Goal: Information Seeking & Learning: Learn about a topic

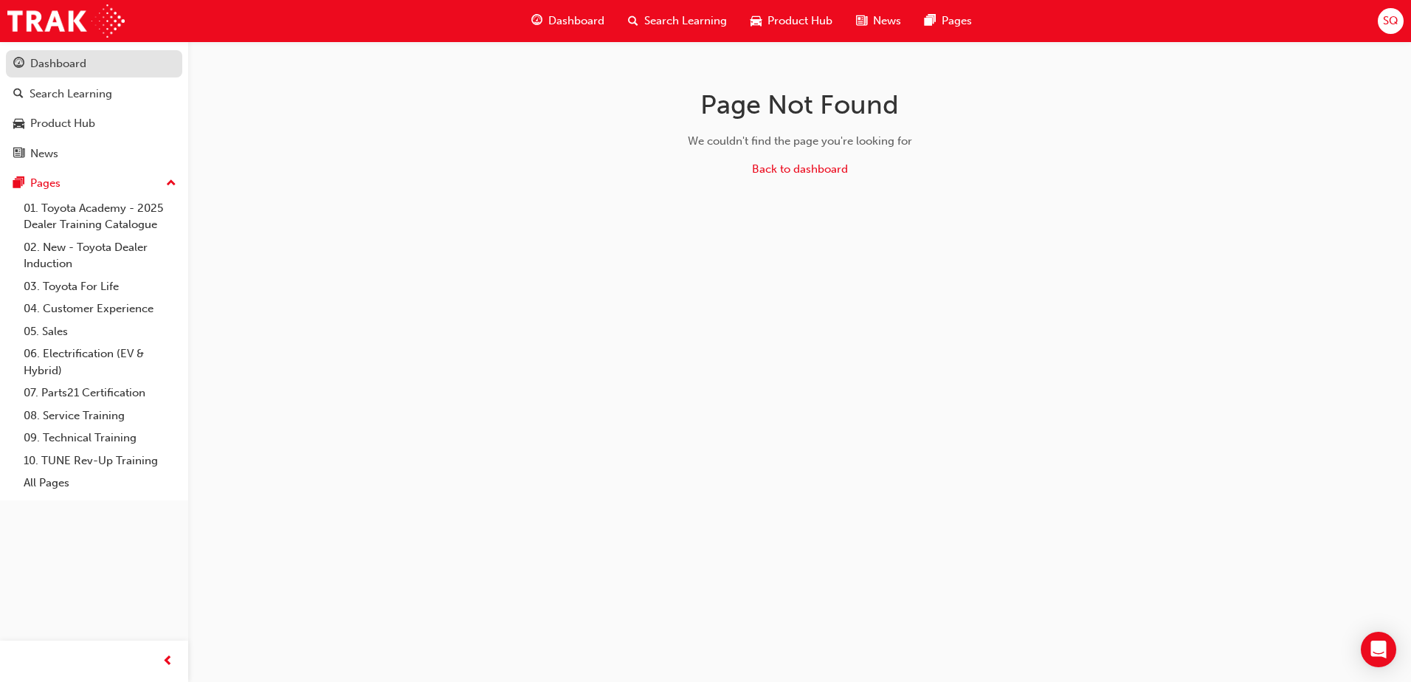
click at [95, 65] on div "Dashboard" at bounding box center [94, 64] width 162 height 18
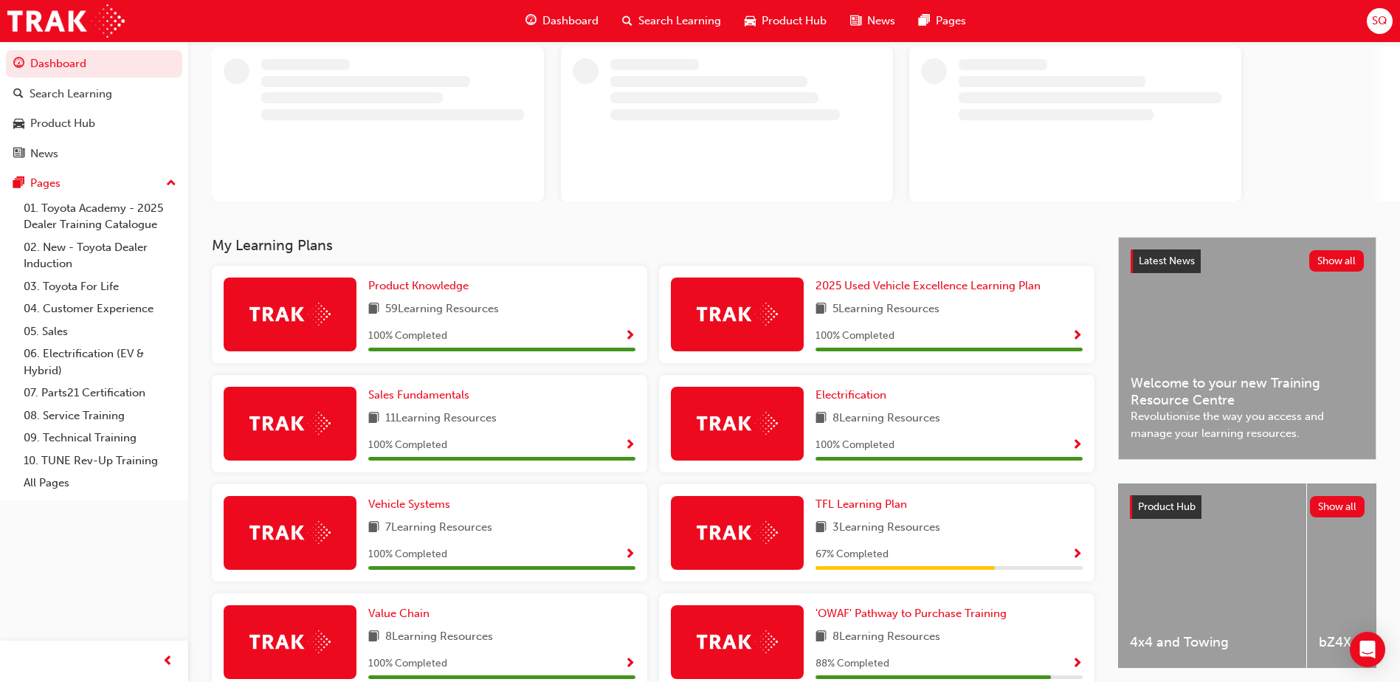
scroll to position [277, 0]
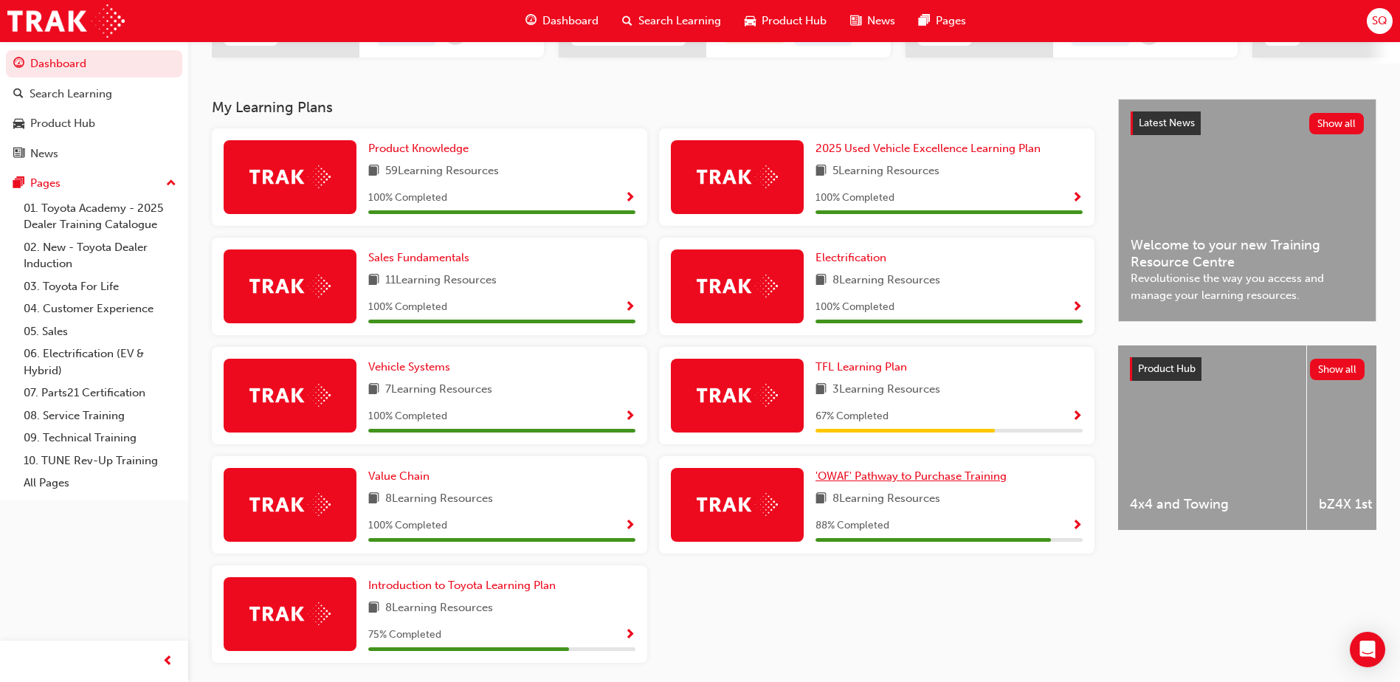
click at [887, 483] on span "'OWAF' Pathway to Purchase Training" at bounding box center [911, 476] width 191 height 13
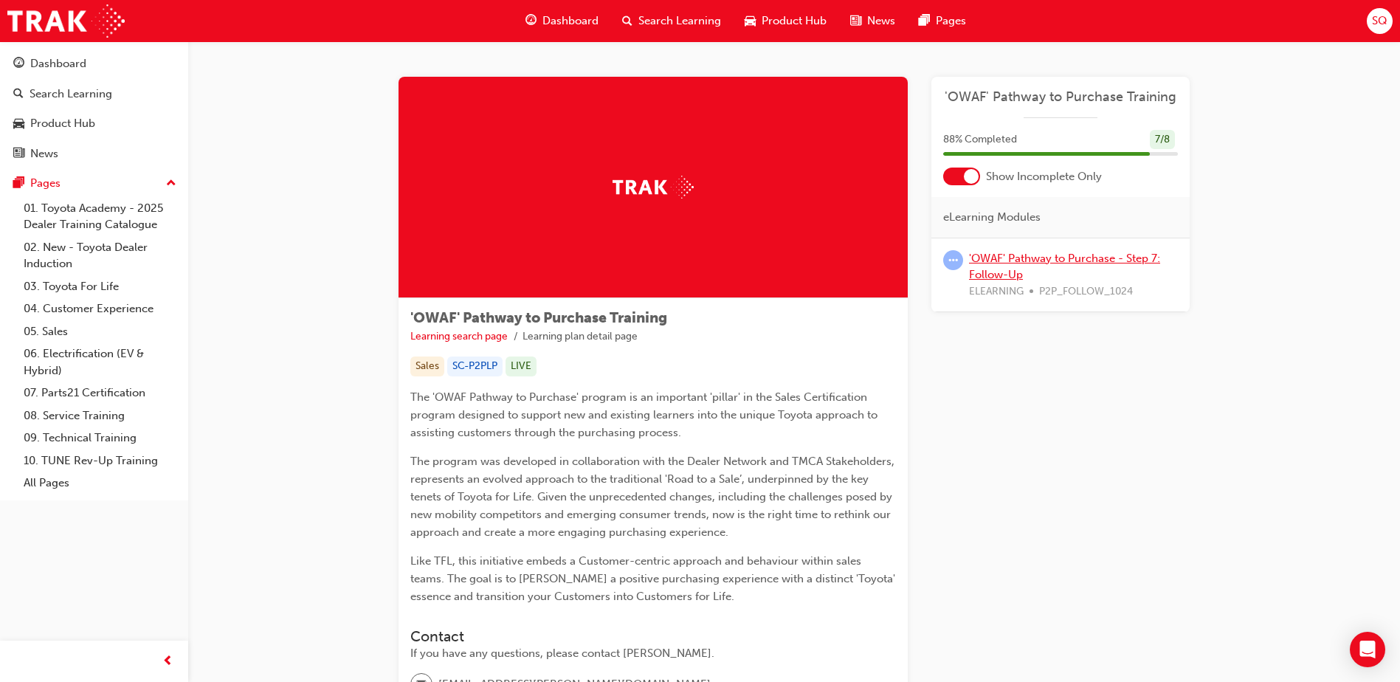
click at [1064, 260] on link "'OWAF' Pathway to Purchase - Step 7: Follow-Up" at bounding box center [1064, 267] width 191 height 30
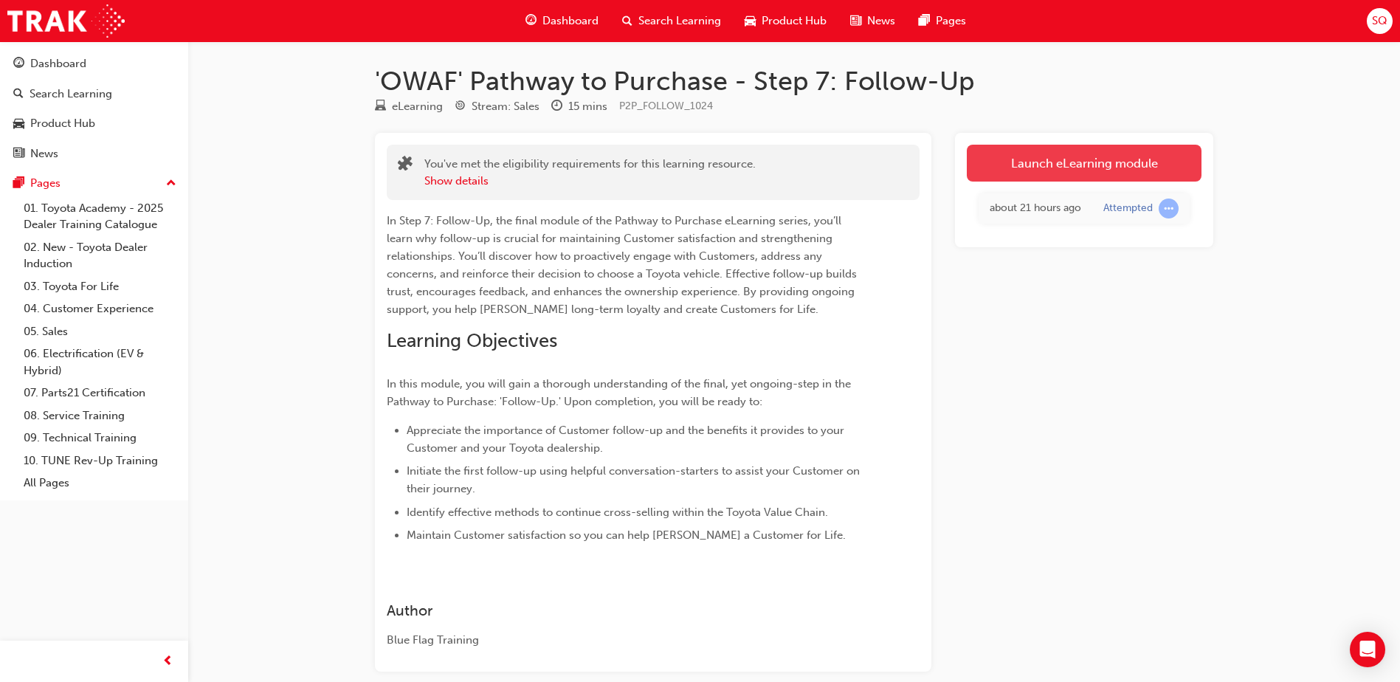
click at [1056, 167] on link "Launch eLearning module" at bounding box center [1084, 163] width 235 height 37
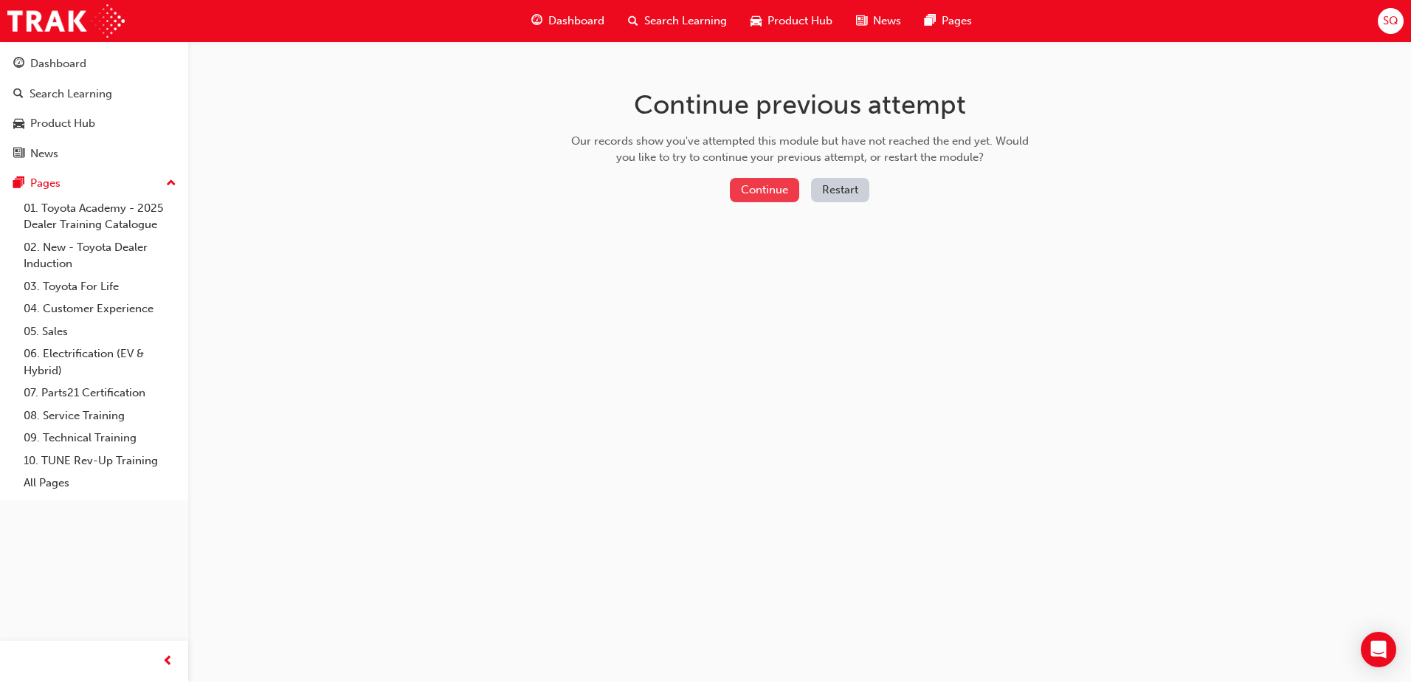
click at [750, 190] on button "Continue" at bounding box center [764, 190] width 69 height 24
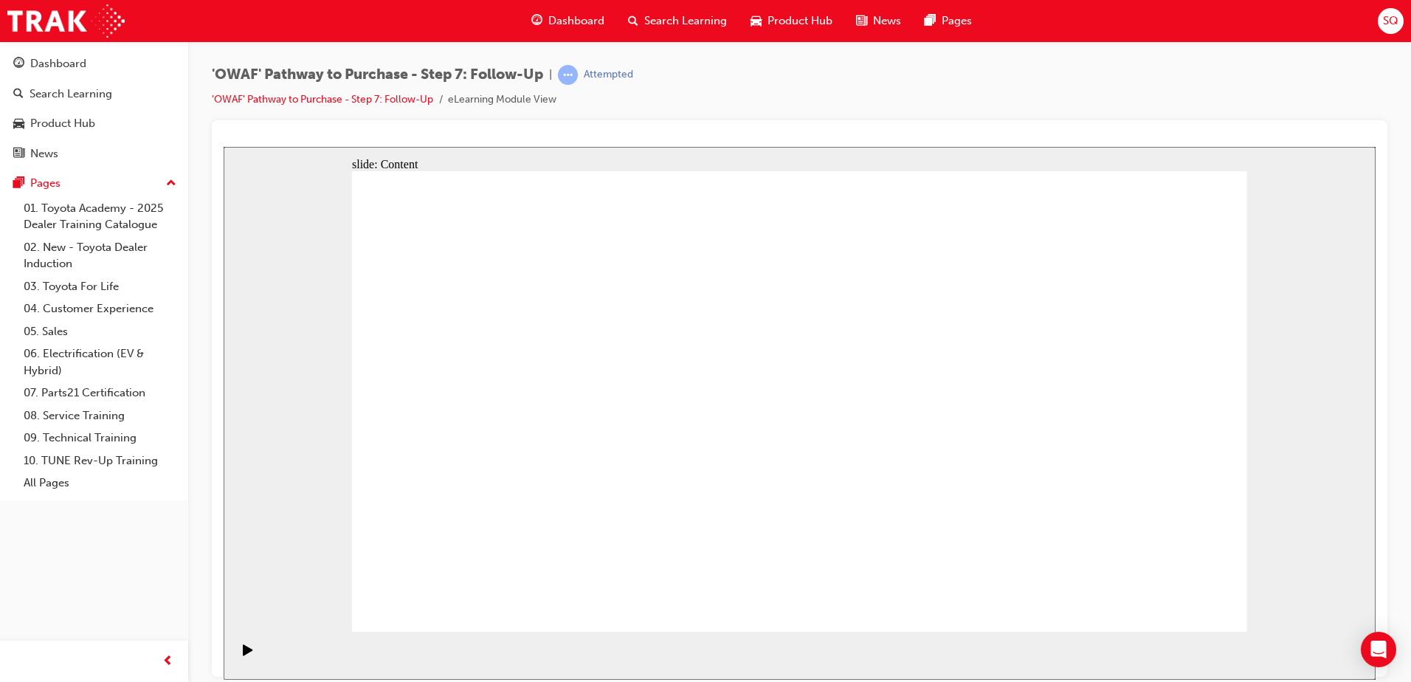
radio input "true"
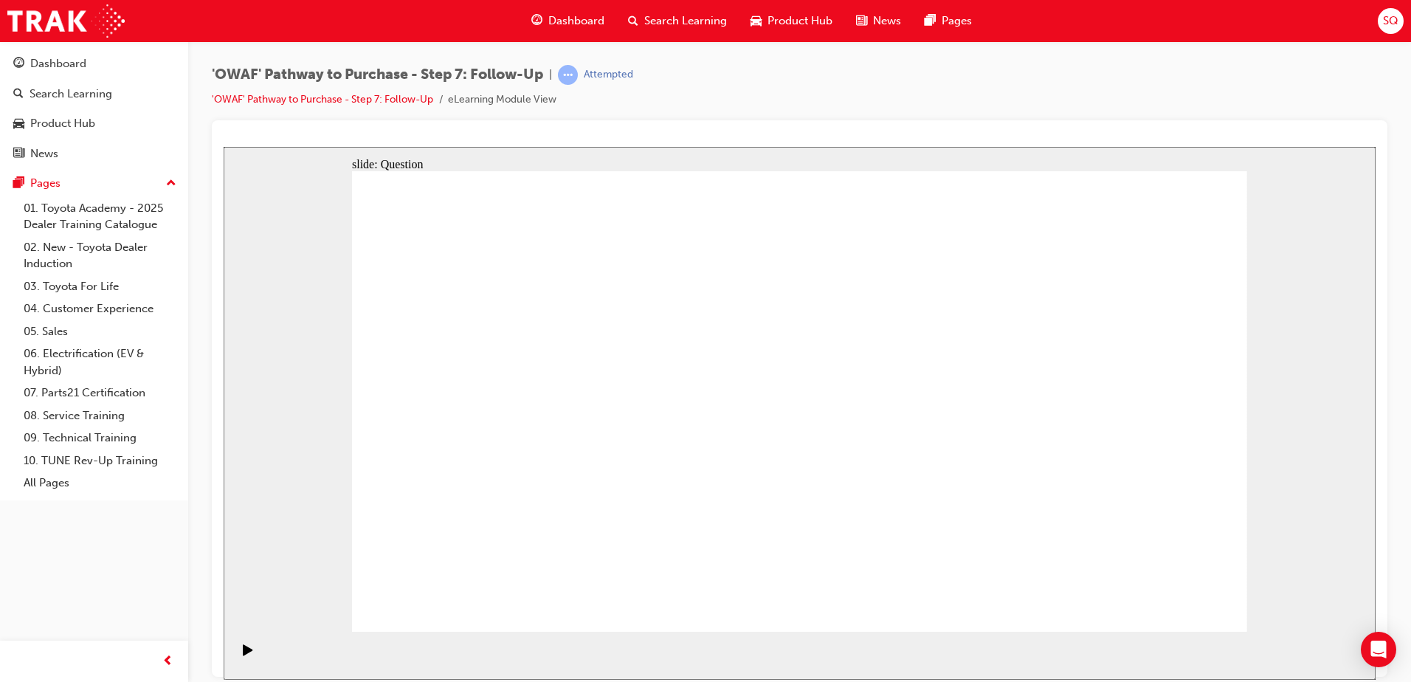
drag, startPoint x: 622, startPoint y: 530, endPoint x: 792, endPoint y: 357, distance: 243.3
drag, startPoint x: 810, startPoint y: 571, endPoint x: 602, endPoint y: 393, distance: 273.3
drag, startPoint x: 969, startPoint y: 523, endPoint x: 675, endPoint y: 436, distance: 307.2
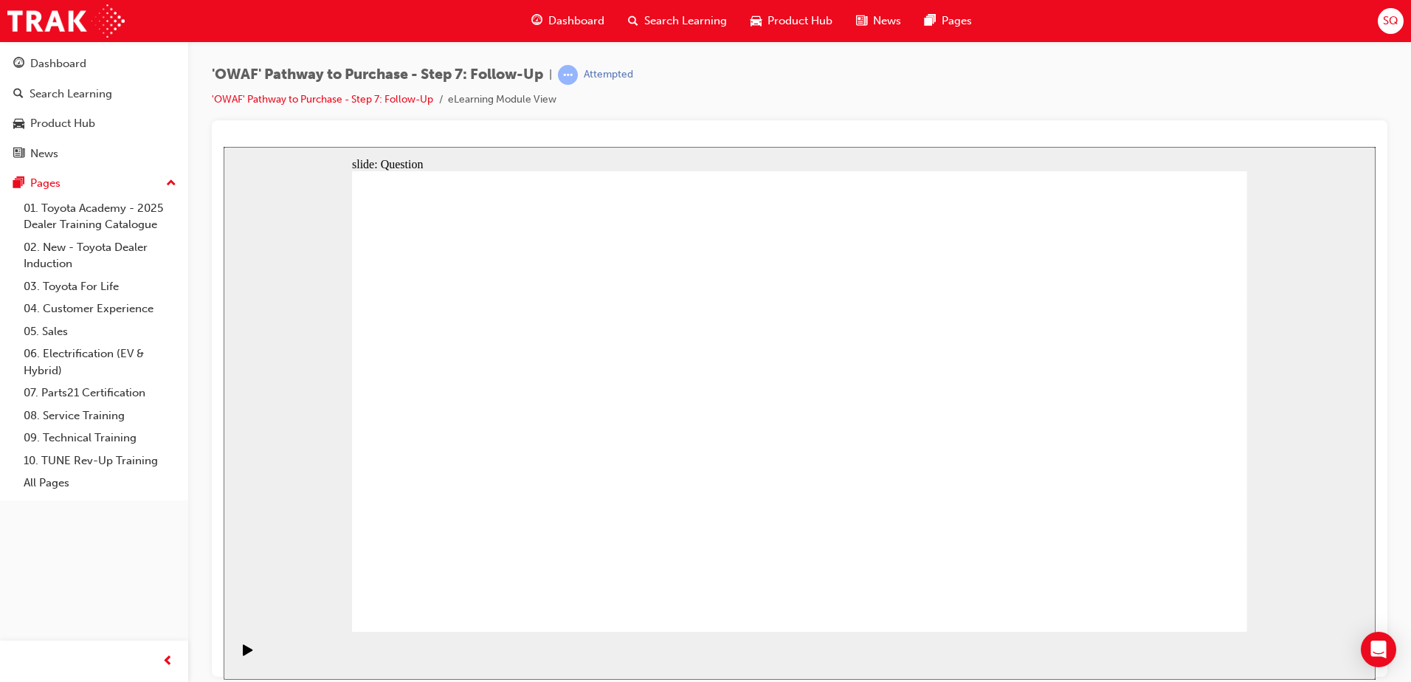
radio input "true"
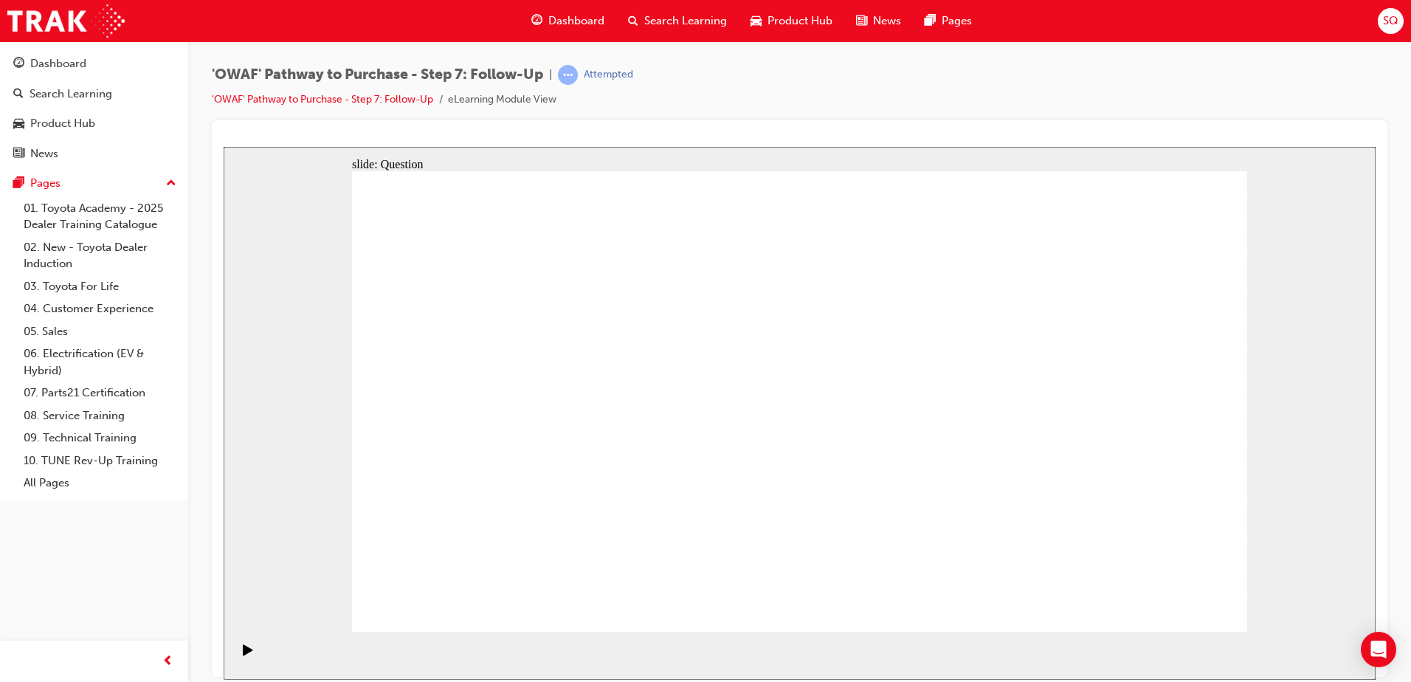
radio input "true"
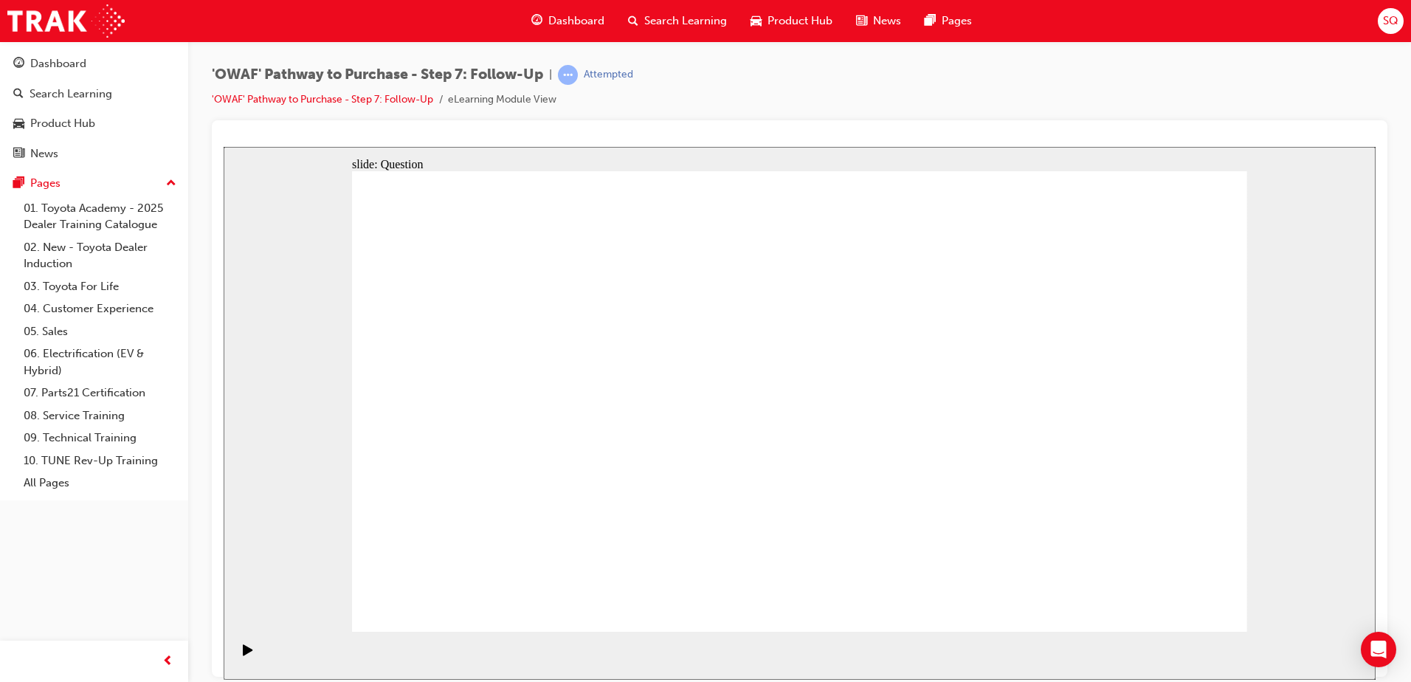
radio input "true"
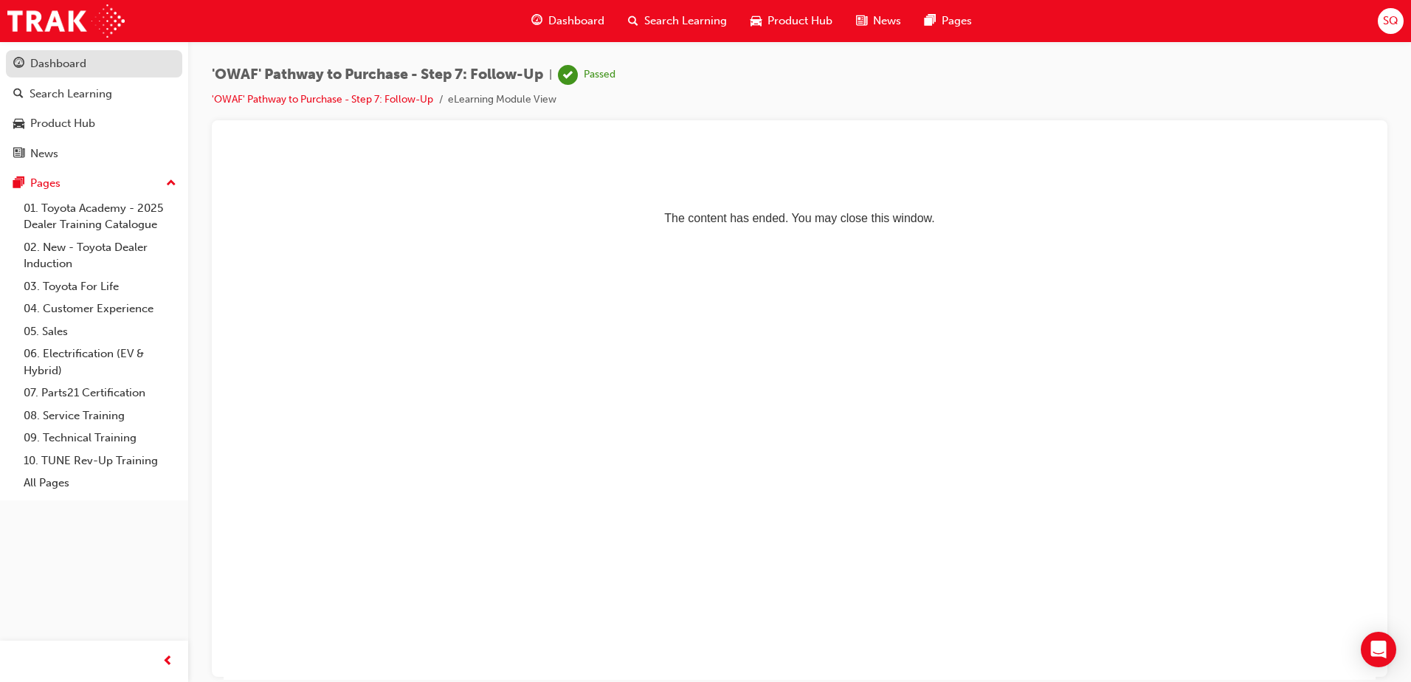
click at [68, 61] on div "Dashboard" at bounding box center [58, 63] width 56 height 17
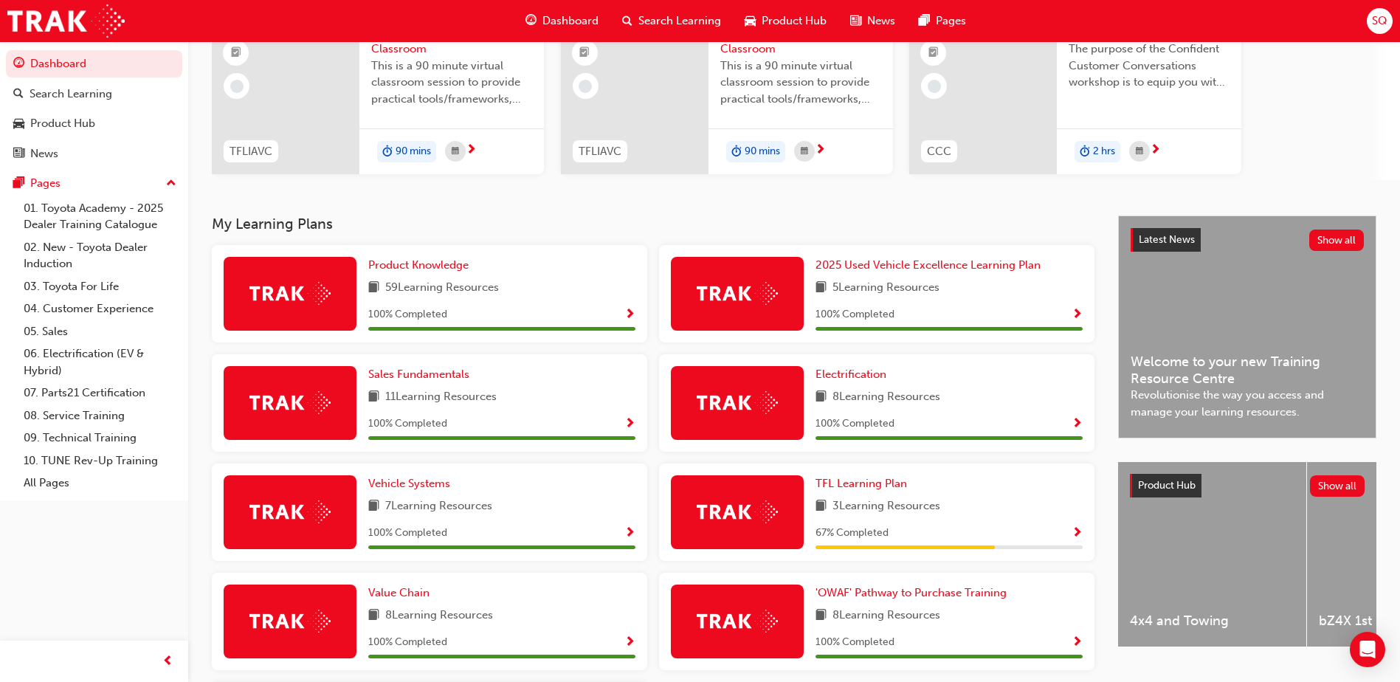
scroll to position [148, 0]
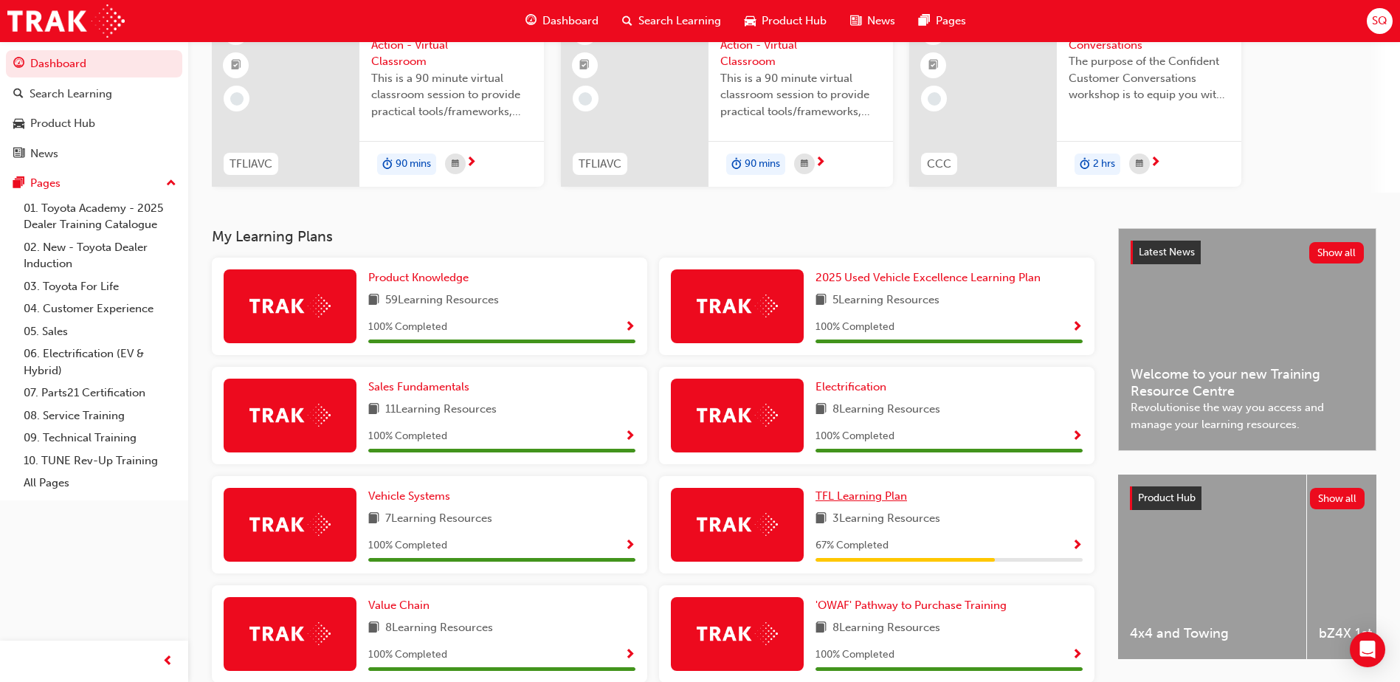
click at [878, 495] on span "TFL Learning Plan" at bounding box center [862, 495] width 92 height 13
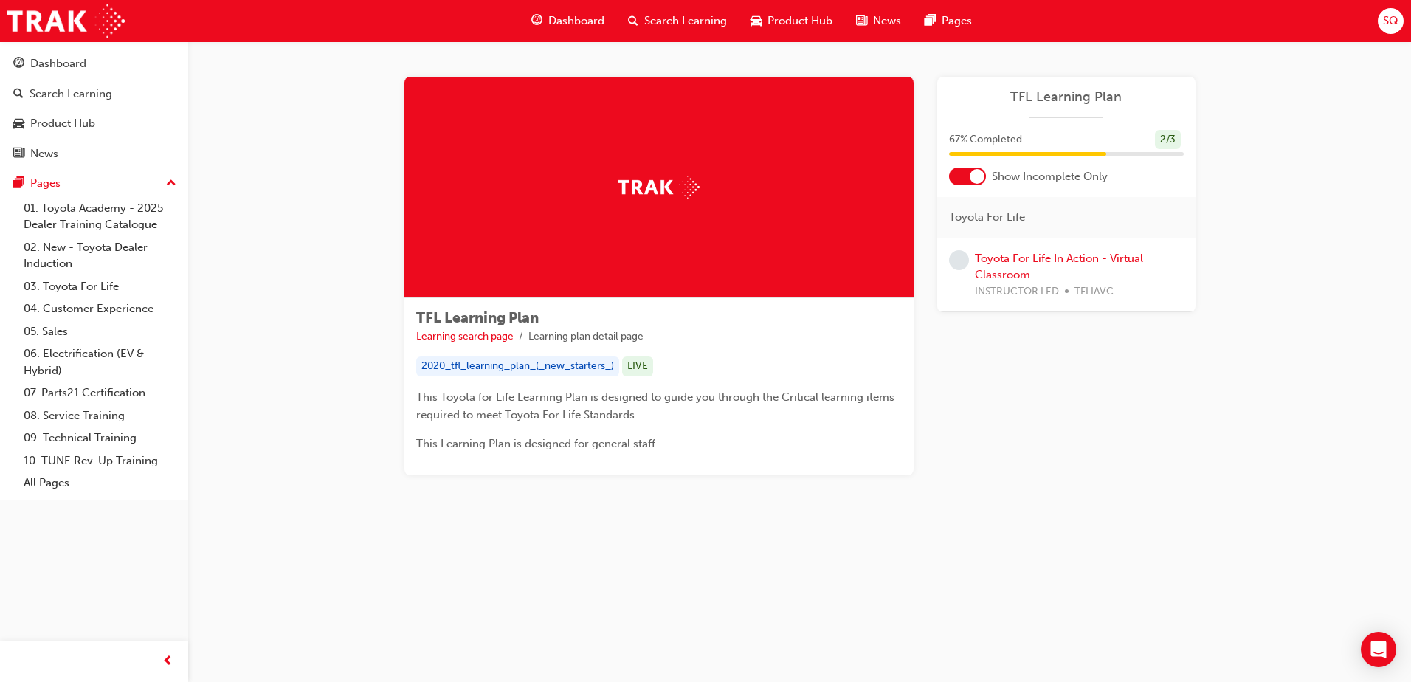
click at [1400, 26] on div "SQ" at bounding box center [1391, 21] width 26 height 26
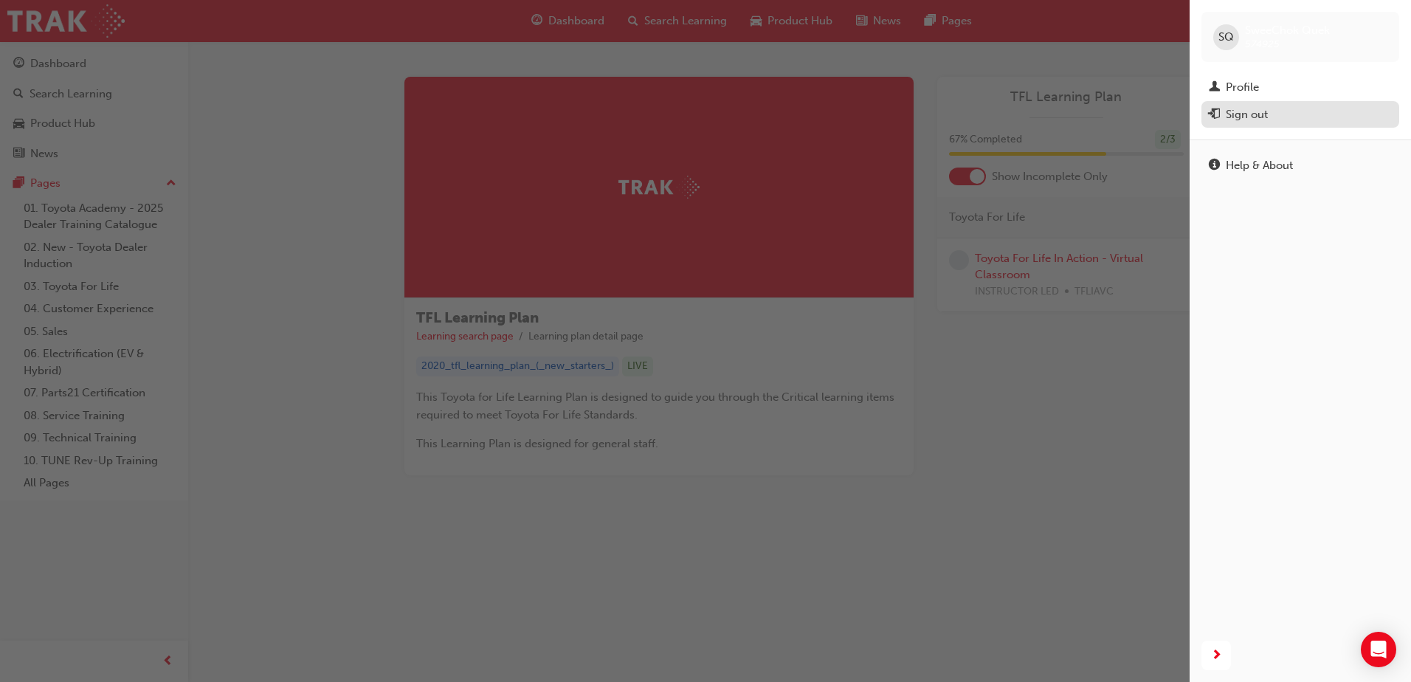
click at [1294, 119] on div "Sign out" at bounding box center [1300, 115] width 183 height 18
